Goal: Task Accomplishment & Management: Manage account settings

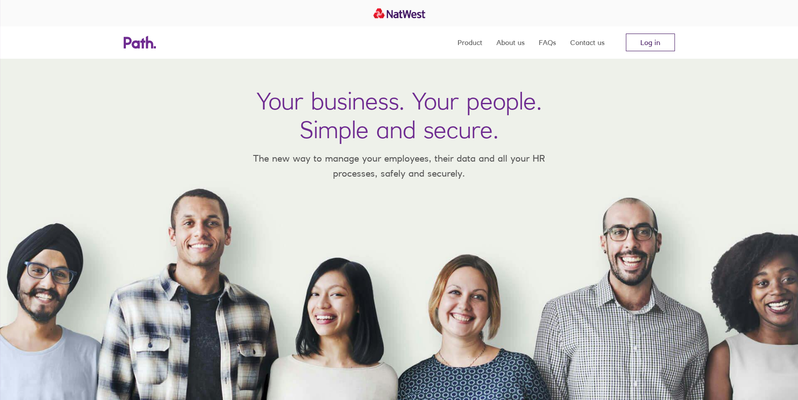
drag, startPoint x: 0, startPoint y: 0, endPoint x: 644, endPoint y: 35, distance: 644.9
click at [644, 35] on link "Log in" at bounding box center [650, 43] width 49 height 18
click at [646, 40] on link "Log in" at bounding box center [650, 43] width 49 height 18
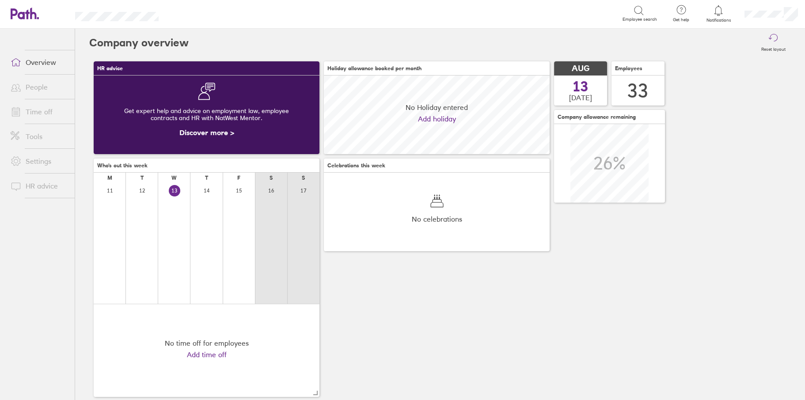
scroll to position [79, 225]
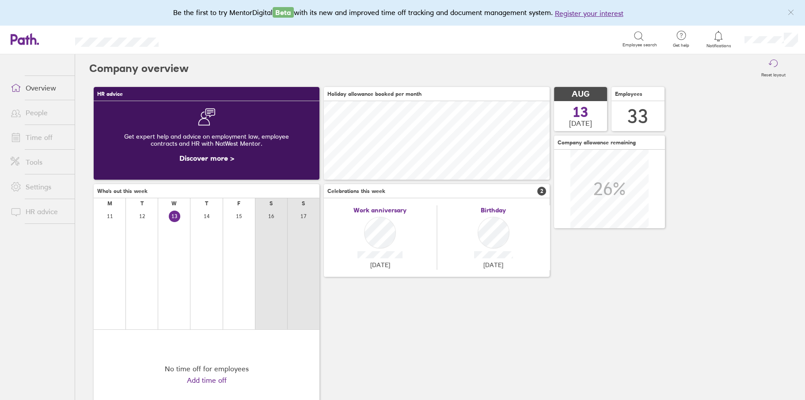
click at [38, 136] on link "Time off" at bounding box center [39, 138] width 71 height 18
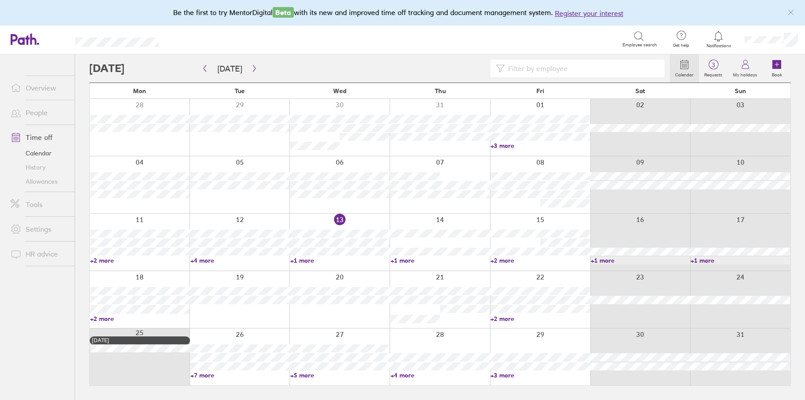
click at [299, 261] on link "+1 more" at bounding box center [339, 261] width 99 height 8
